Goal: Find specific page/section: Find specific page/section

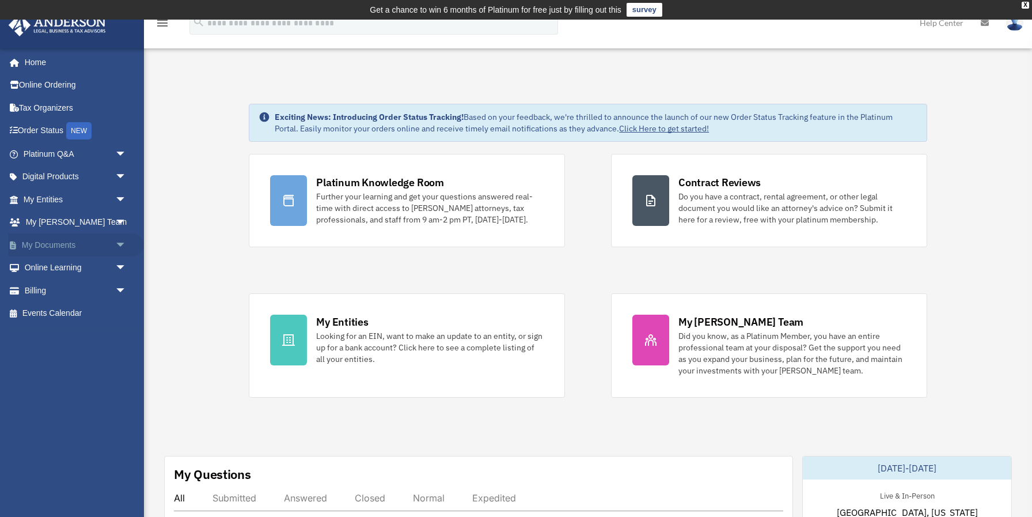
click at [71, 248] on link "My Documents arrow_drop_down" at bounding box center [76, 244] width 136 height 23
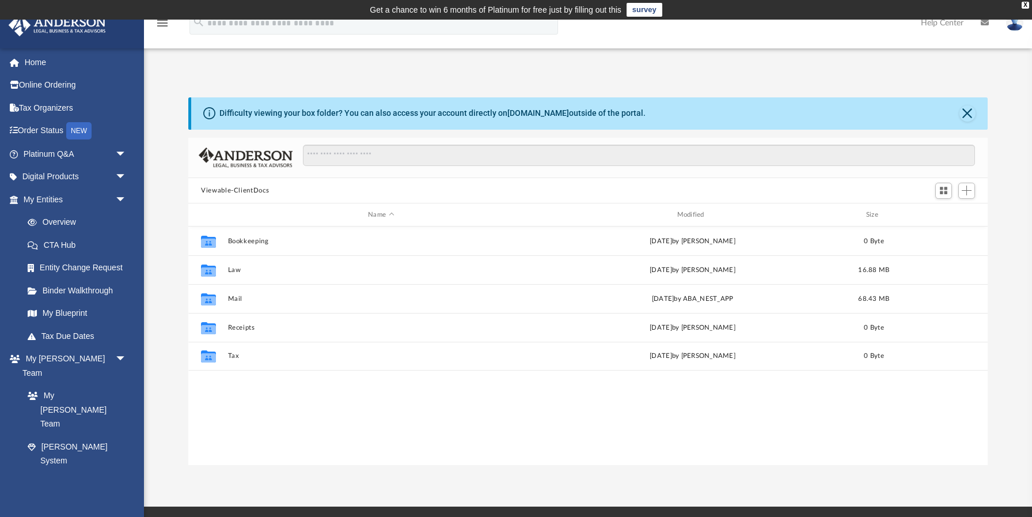
scroll to position [261, 799]
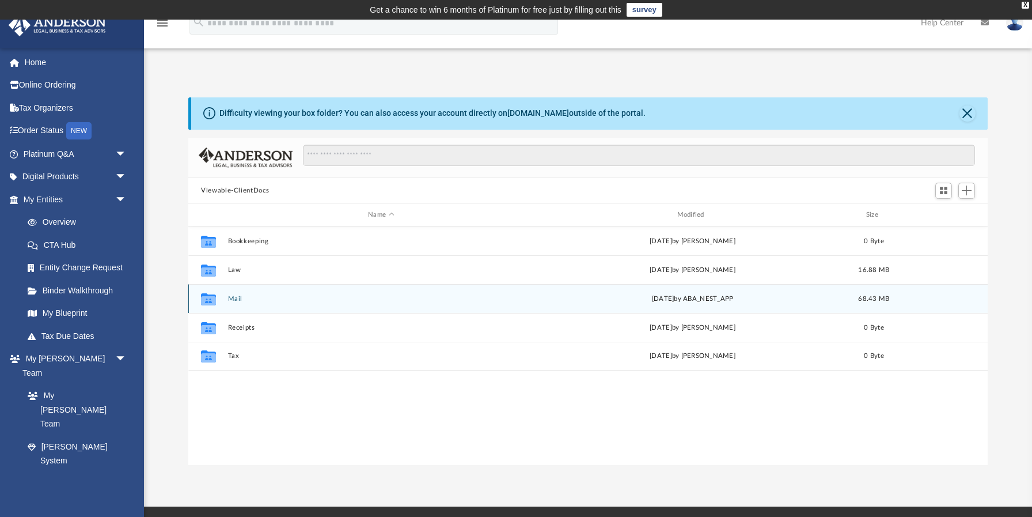
click at [237, 299] on button "Mail" at bounding box center [381, 298] width 306 height 7
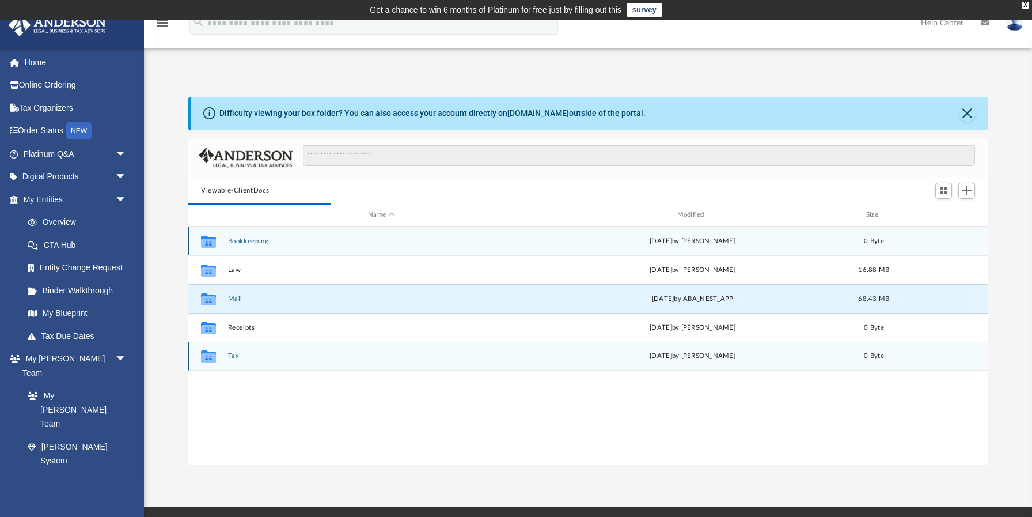
scroll to position [1, 1]
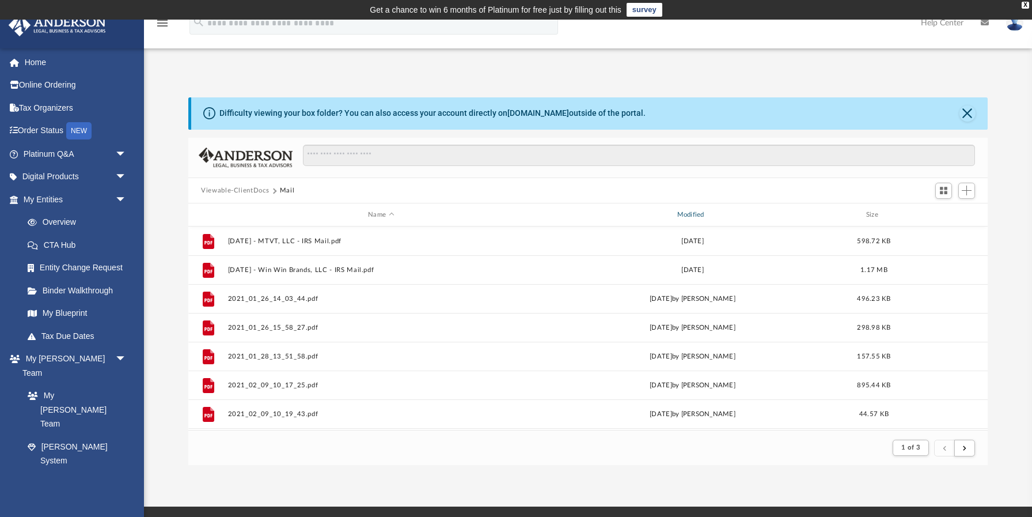
click at [701, 215] on div "Modified" at bounding box center [692, 215] width 307 height 10
click at [690, 215] on div "Modified" at bounding box center [692, 215] width 307 height 10
click at [689, 184] on div "Viewable-ClientDocs Mail" at bounding box center [587, 190] width 799 height 25
click at [695, 217] on div "Modified" at bounding box center [692, 215] width 307 height 10
click at [696, 213] on div "Modified" at bounding box center [692, 215] width 307 height 10
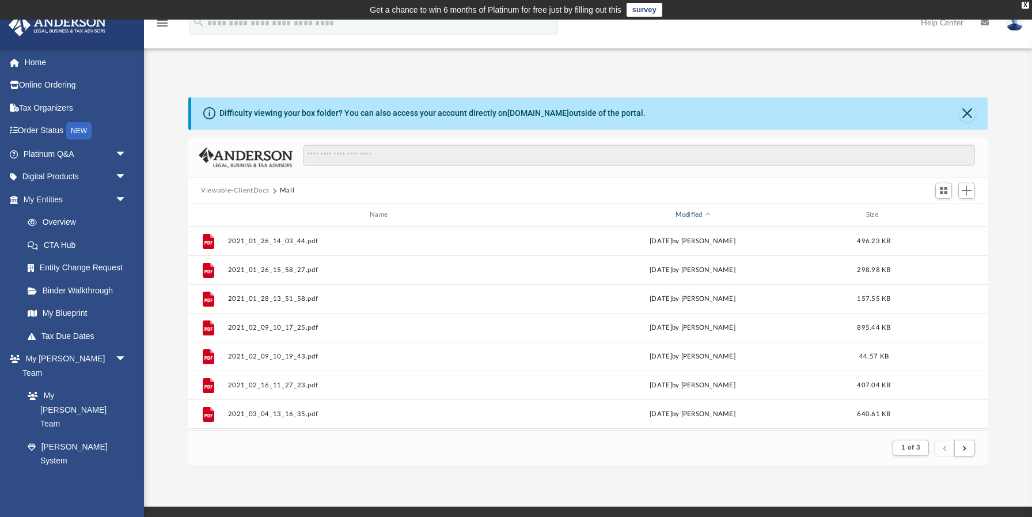
click at [697, 215] on div "Modified" at bounding box center [692, 215] width 307 height 10
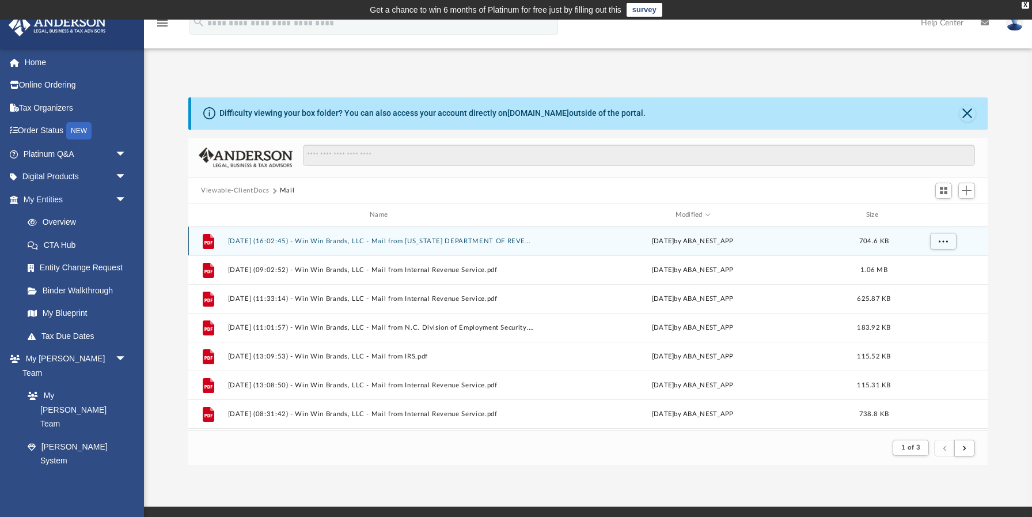
click at [460, 241] on button "[DATE] (16:02:45) - Win Win Brands, LLC - Mail from [US_STATE] DEPARTMENT OF RE…" at bounding box center [381, 240] width 306 height 7
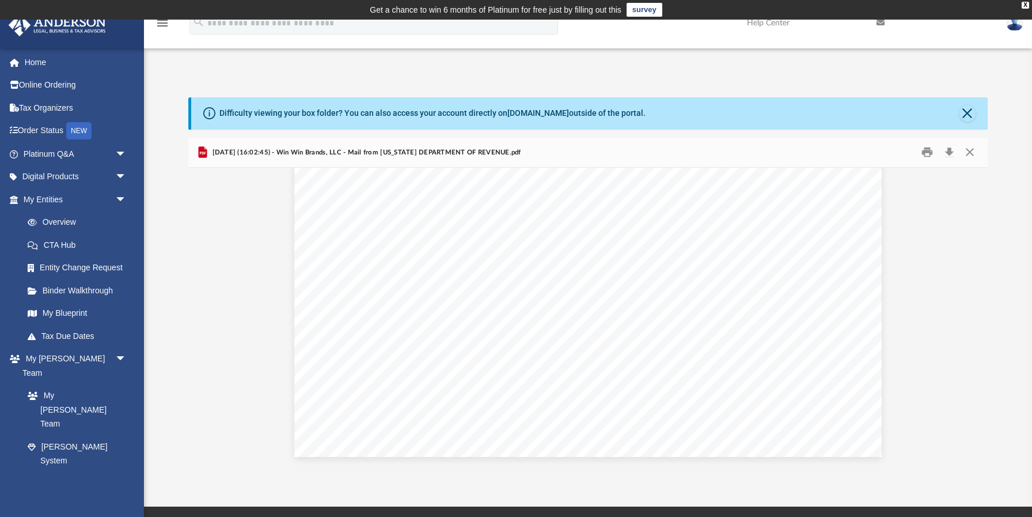
scroll to position [0, 0]
